Goal: Information Seeking & Learning: Understand process/instructions

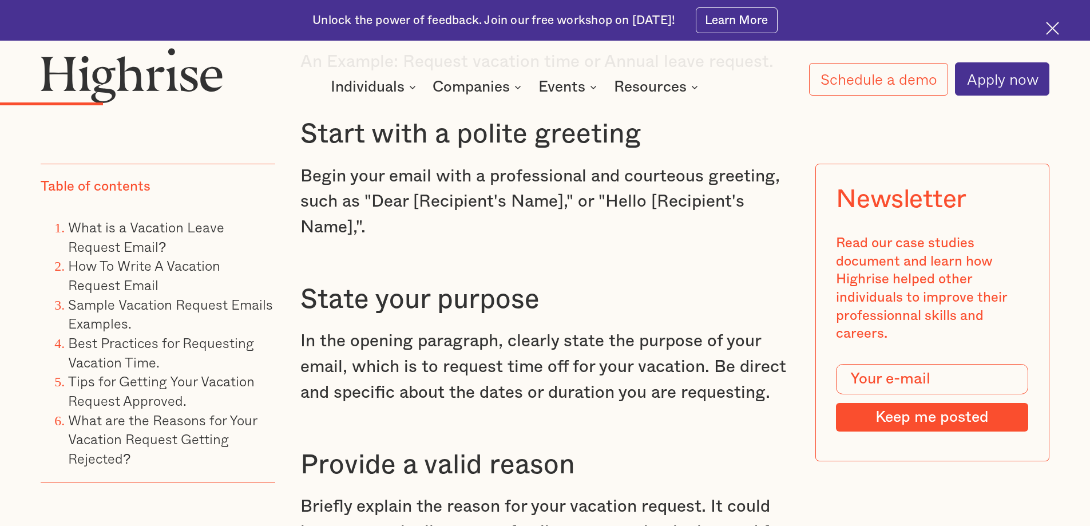
scroll to position [2290, 0]
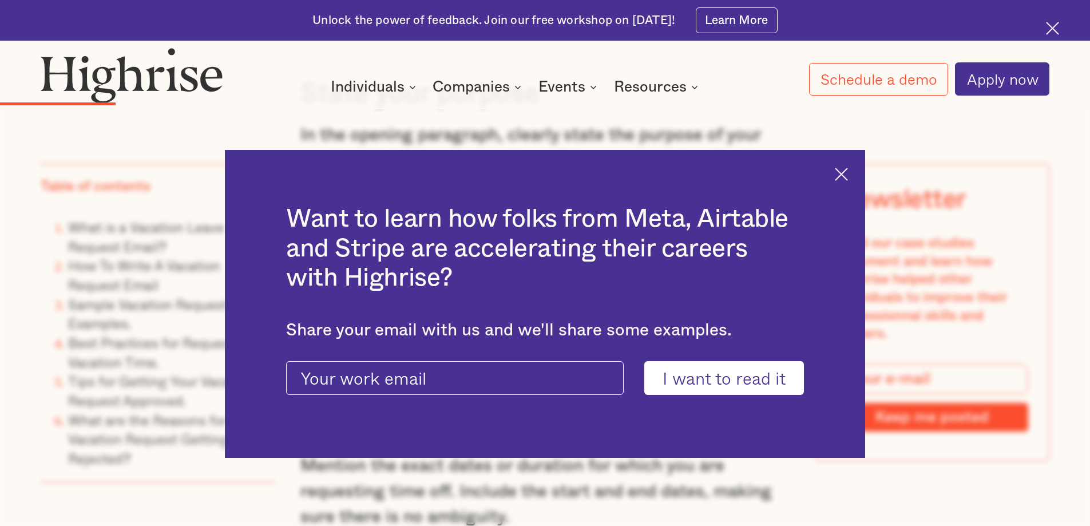
click at [848, 173] on img at bounding box center [841, 174] width 13 height 13
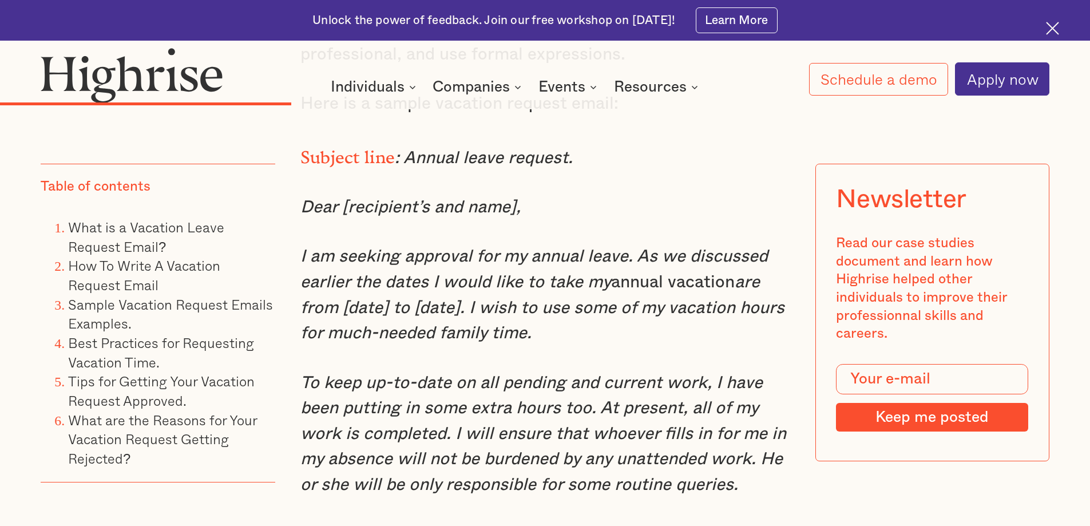
scroll to position [4350, 0]
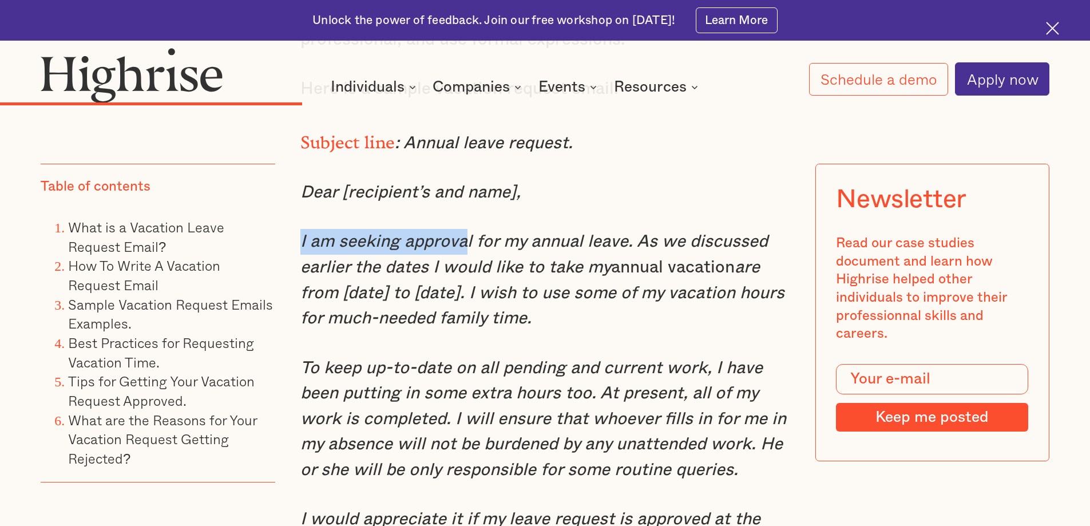
drag, startPoint x: 298, startPoint y: 271, endPoint x: 463, endPoint y: 268, distance: 164.3
click at [463, 268] on em "I am seeking approval for my annual leave. As we discussed earlier the dates I …" at bounding box center [535, 254] width 468 height 43
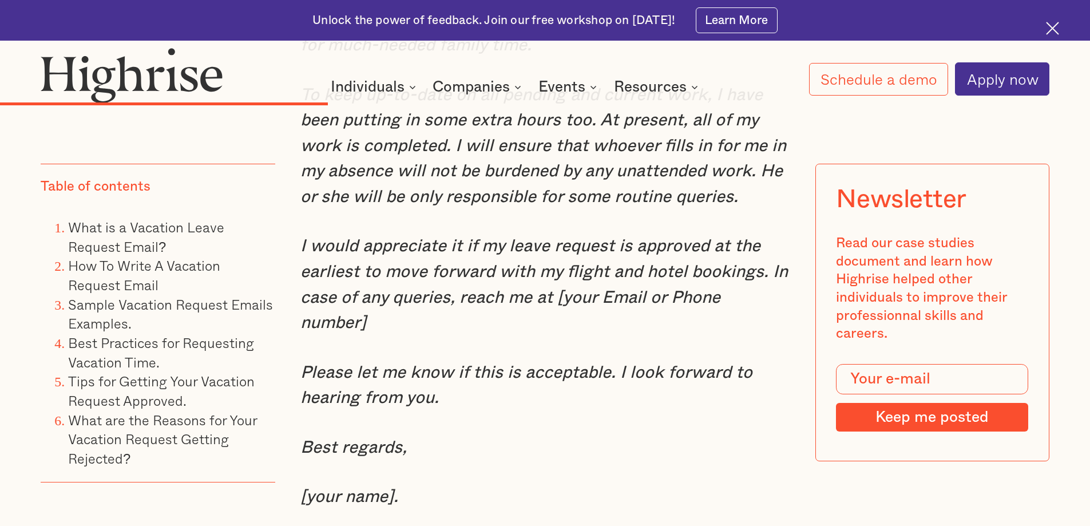
scroll to position [4637, 0]
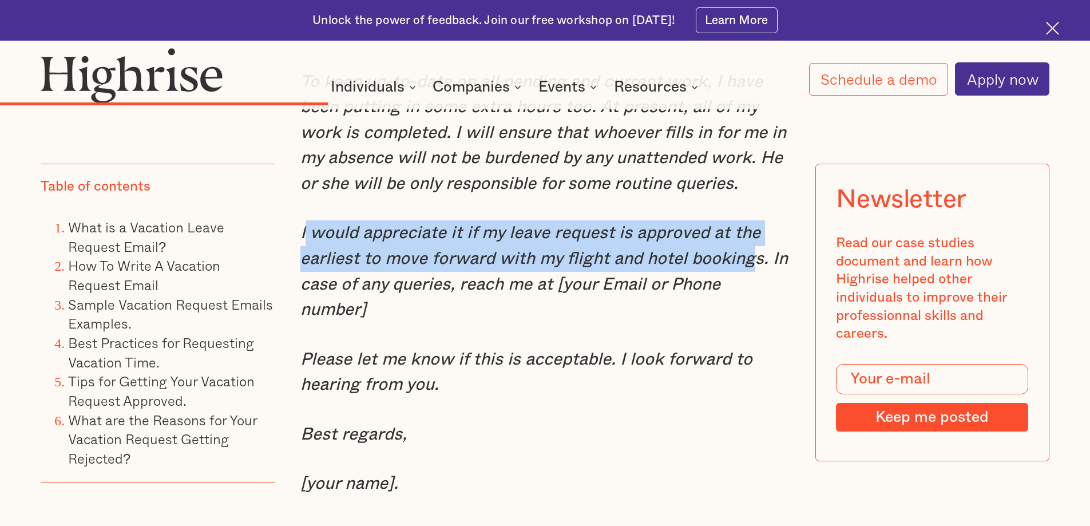
drag, startPoint x: 302, startPoint y: 261, endPoint x: 750, endPoint y: 285, distance: 448.9
click at [750, 285] on em "I would appreciate it if my leave request is approved at the earliest to move f…" at bounding box center [545, 271] width 488 height 94
click at [465, 291] on em "I would appreciate it if my leave request is approved at the earliest to move f…" at bounding box center [545, 271] width 488 height 94
drag, startPoint x: 301, startPoint y: 262, endPoint x: 765, endPoint y: 290, distance: 465.1
click at [765, 290] on em "I would appreciate it if my leave request is approved at the earliest to move f…" at bounding box center [545, 271] width 488 height 94
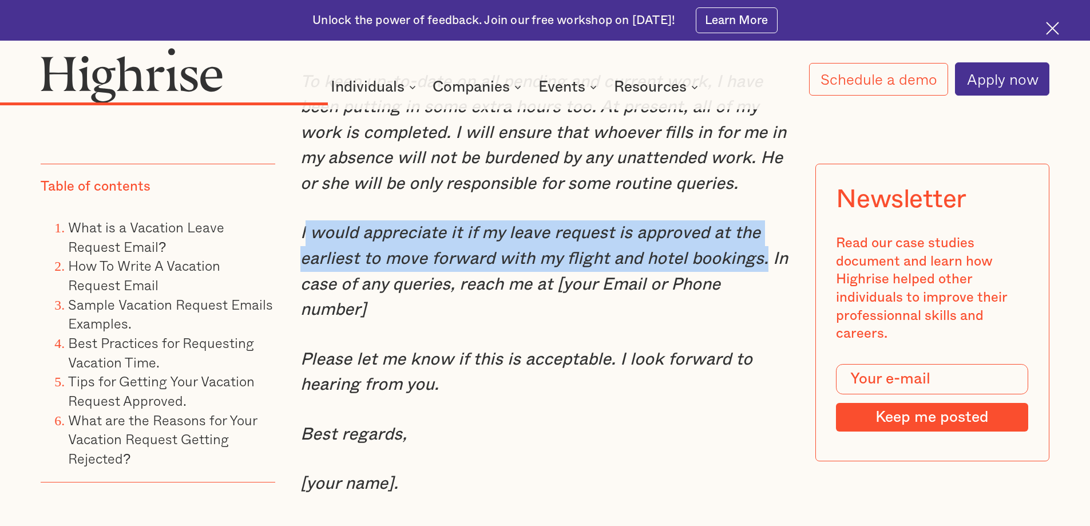
copy em "would appreciate it if my leave request is approved at the earliest to move for…"
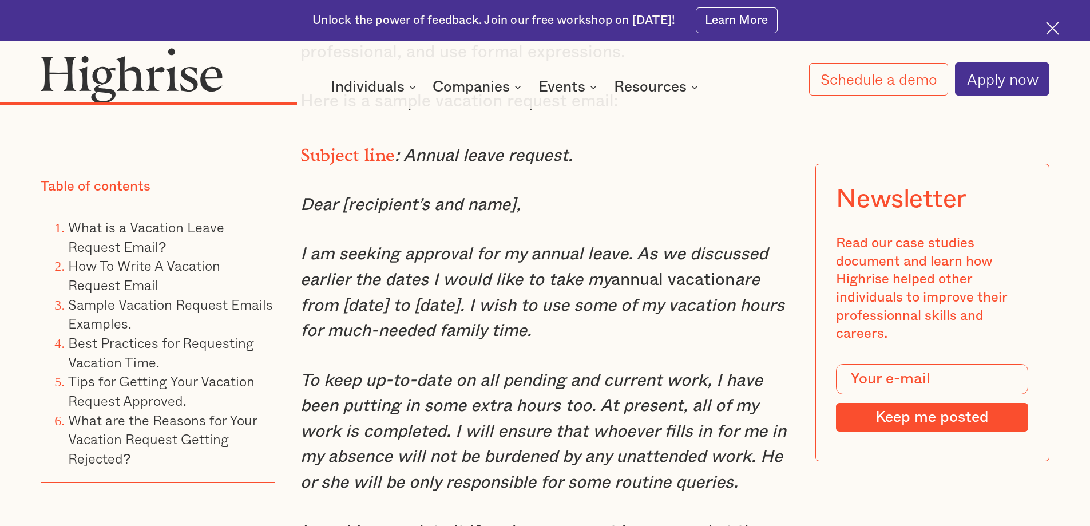
scroll to position [4408, 0]
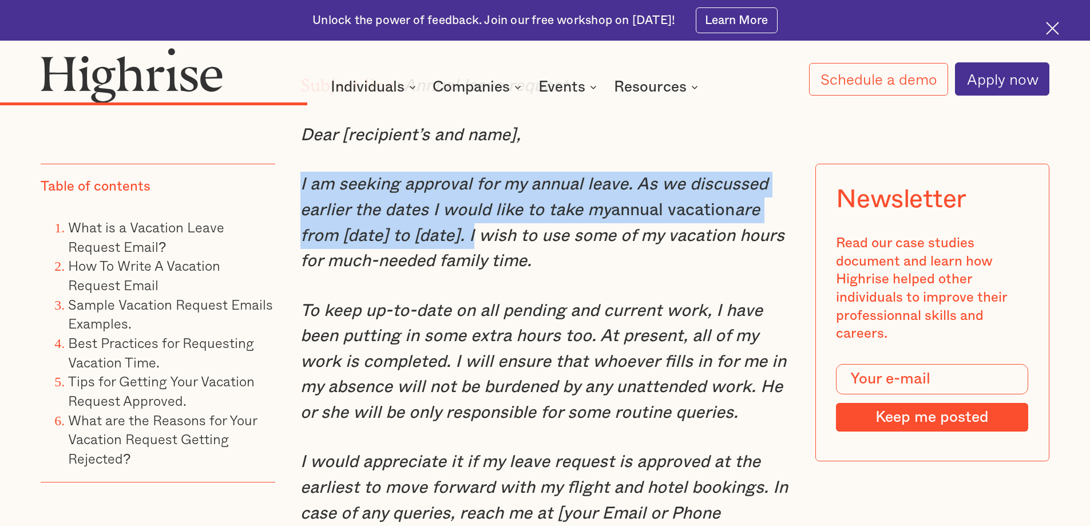
drag, startPoint x: 299, startPoint y: 212, endPoint x: 467, endPoint y: 258, distance: 173.5
click at [467, 258] on p "I am seeking approval for my annual leave. As we discussed earlier the dates I …" at bounding box center [546, 223] width 490 height 102
copy p "I am seeking approval for my annual leave. As we discussed earlier the dates I …"
click at [456, 362] on em "To keep up-to-date on all pending and current work, I have been putting in some…" at bounding box center [544, 362] width 486 height 120
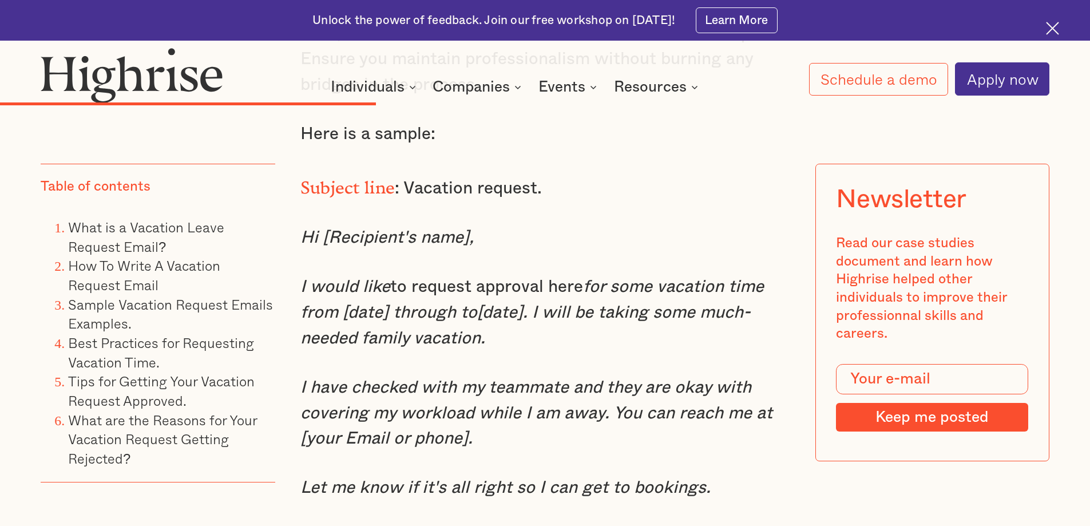
scroll to position [5324, 0]
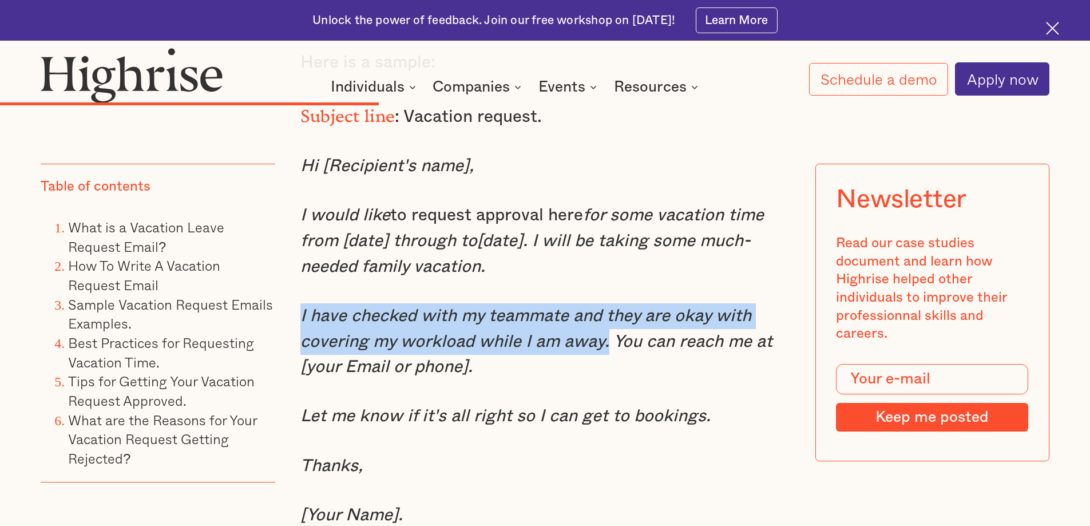
drag, startPoint x: 299, startPoint y: 323, endPoint x: 606, endPoint y: 347, distance: 307.1
click at [606, 347] on em "I have checked with my teammate and they are okay with covering my workload whi…" at bounding box center [537, 341] width 472 height 68
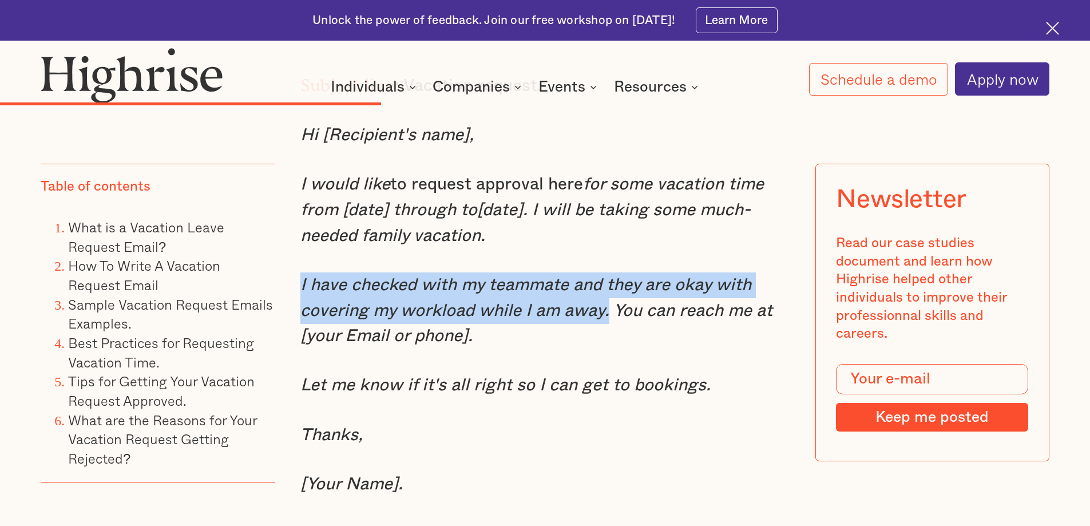
scroll to position [5381, 0]
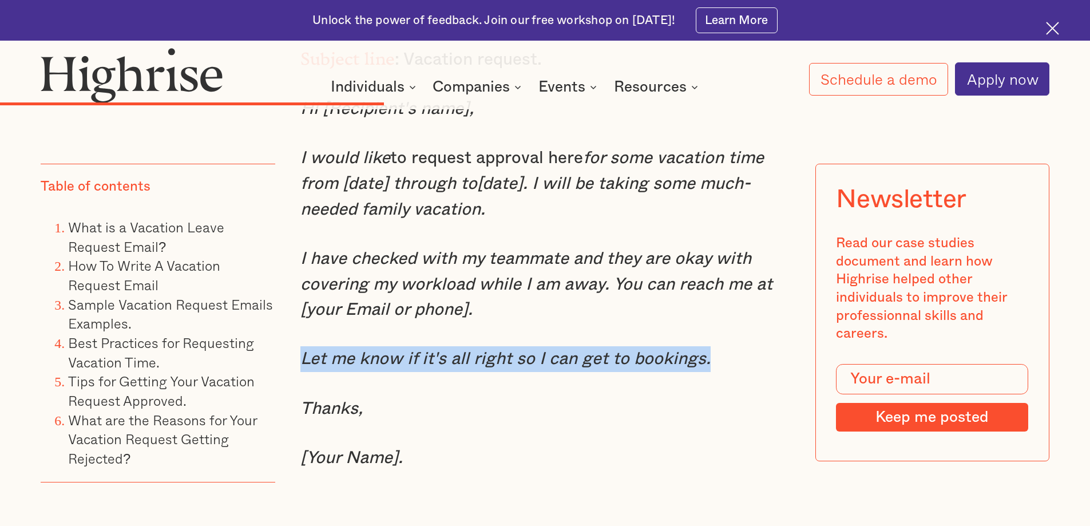
drag, startPoint x: 302, startPoint y: 369, endPoint x: 720, endPoint y: 365, distance: 417.9
click at [720, 365] on p "Let me know if it's all right so I can get to bookings." at bounding box center [546, 359] width 490 height 26
copy em "Let me know if it's all right so I can get to bookings."
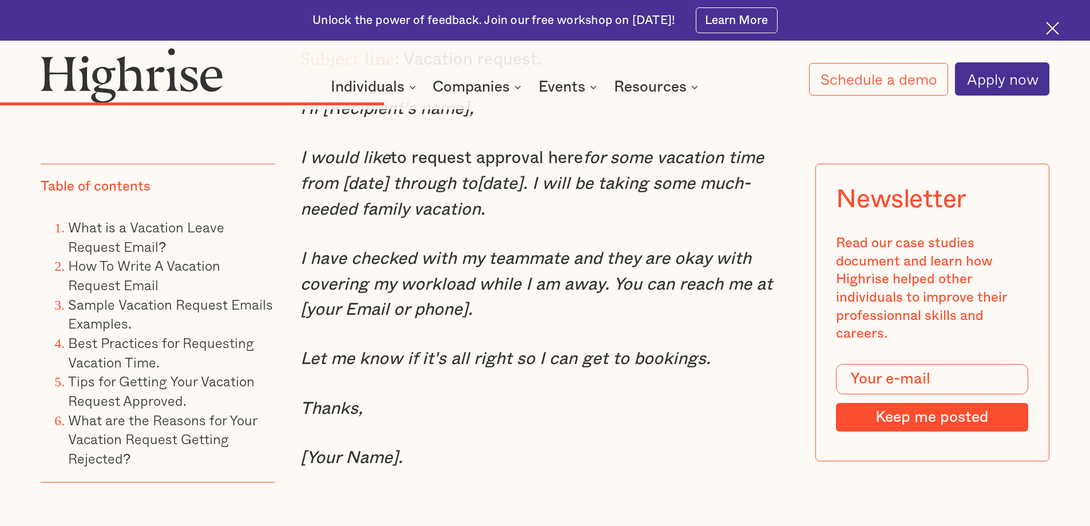
click at [472, 419] on p "Thanks," at bounding box center [546, 409] width 490 height 26
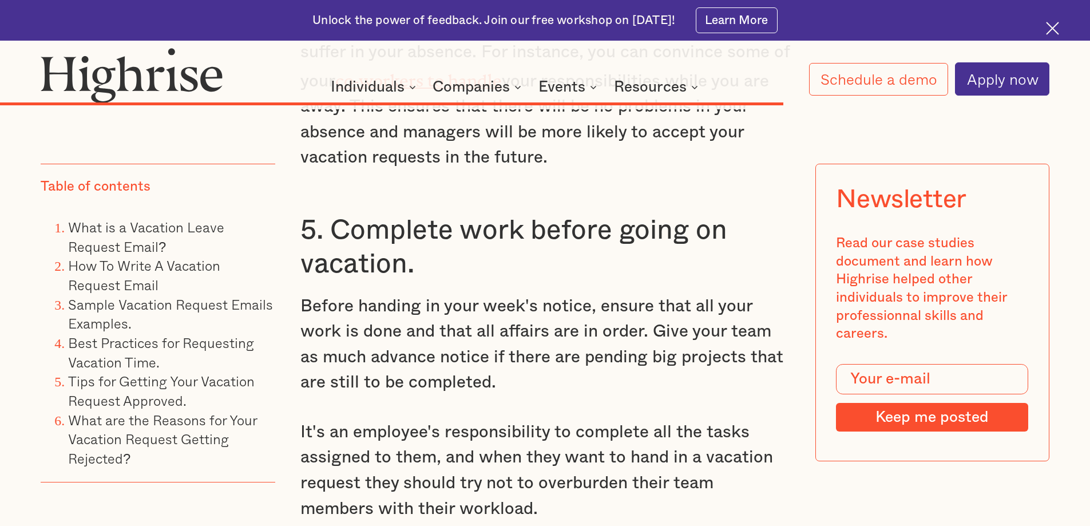
scroll to position [9960, 0]
